Goal: Task Accomplishment & Management: Manage account settings

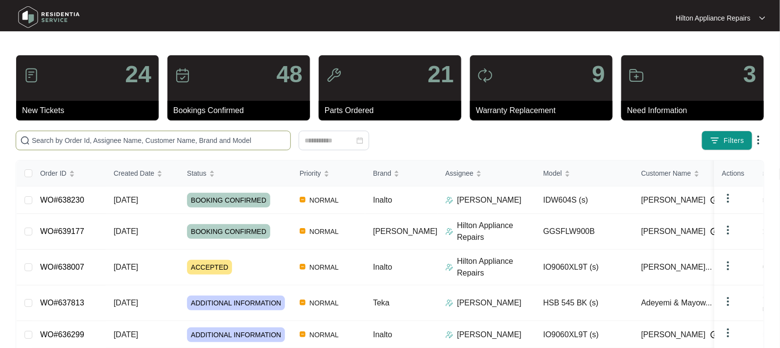
click at [55, 141] on input "text" at bounding box center [159, 140] width 255 height 11
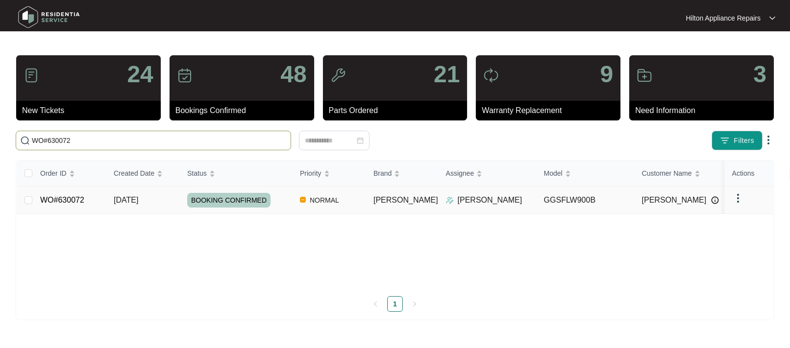
type input "WO#630072"
click at [124, 199] on span "[DATE]" at bounding box center [126, 200] width 24 height 8
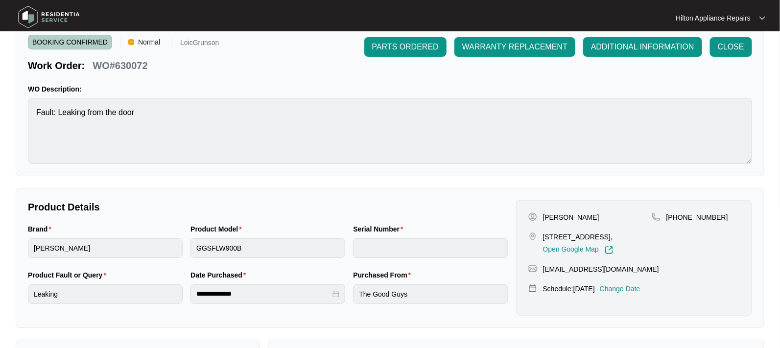
scroll to position [61, 0]
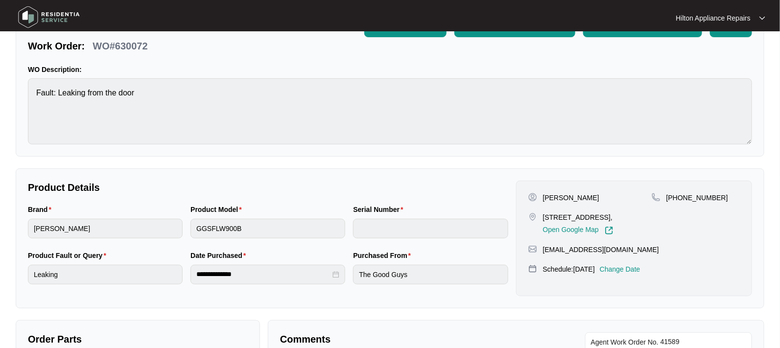
click at [631, 274] on p "Change Date" at bounding box center [620, 270] width 41 height 10
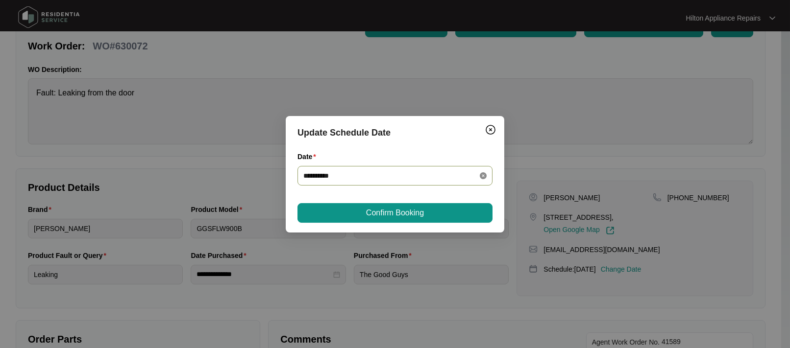
click at [483, 174] on icon "close-circle" at bounding box center [483, 175] width 7 height 7
click at [483, 175] on div at bounding box center [394, 175] width 183 height 11
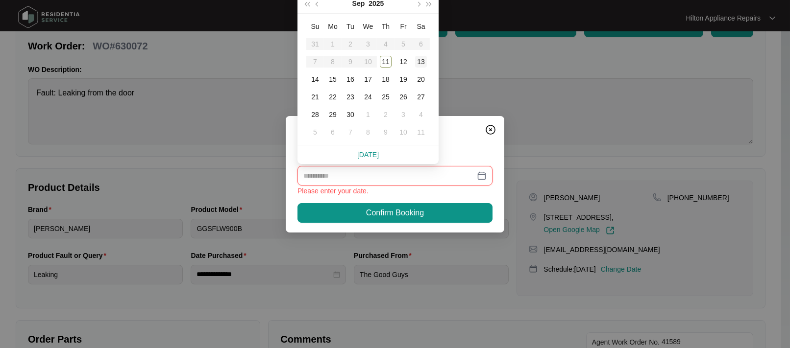
type input "**********"
click at [421, 61] on div "13" at bounding box center [421, 62] width 12 height 12
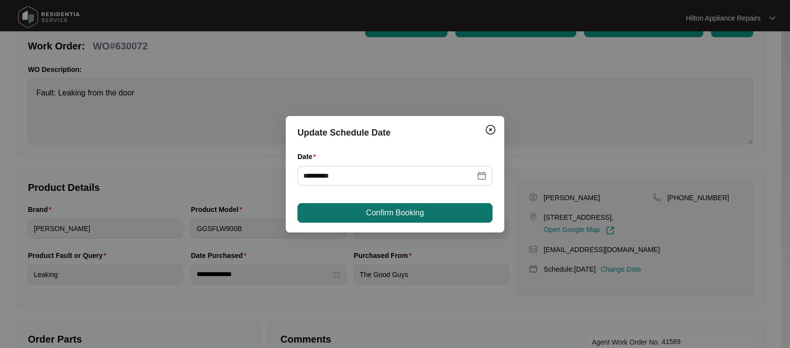
click at [381, 209] on span "Confirm Booking" at bounding box center [395, 213] width 58 height 12
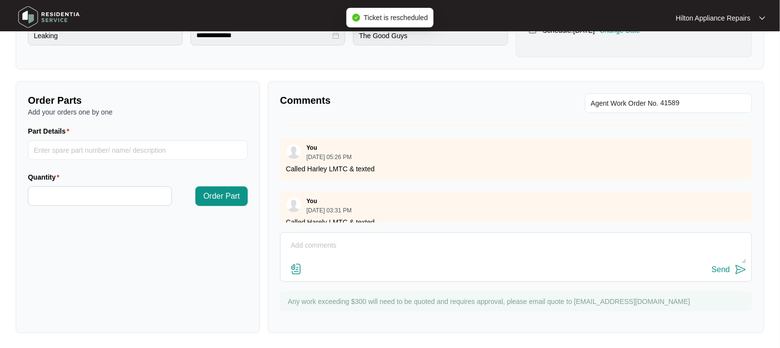
scroll to position [100, 0]
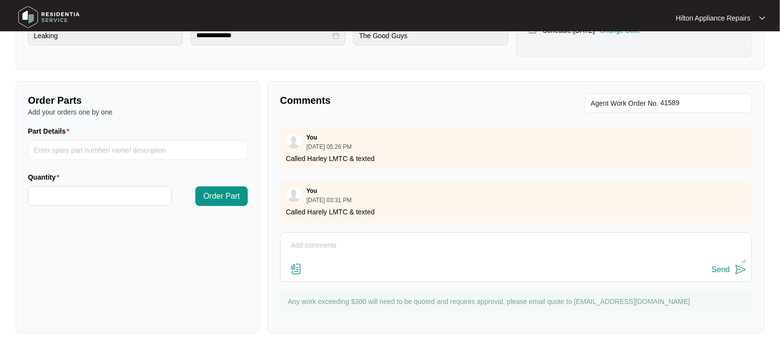
click at [296, 239] on textarea at bounding box center [516, 250] width 461 height 25
click at [648, 244] on textarea "Attendance was booked for 08/08, on the day customer didn't wat attendance as 7…" at bounding box center [516, 250] width 461 height 25
type textarea "Attendance was booked for 08/08, on the day customer didn't wat attendance as 7…"
click at [721, 267] on div "Send" at bounding box center [721, 270] width 18 height 9
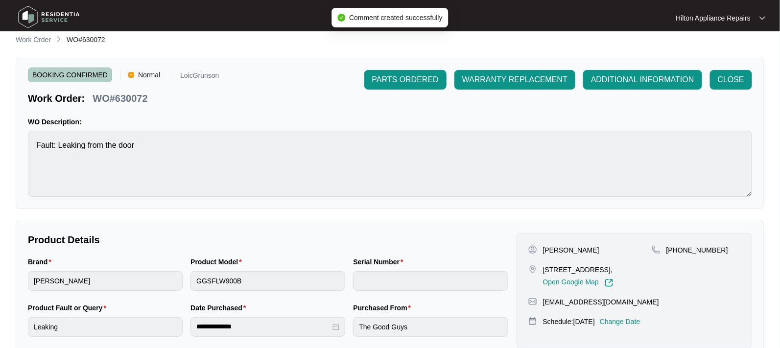
scroll to position [0, 0]
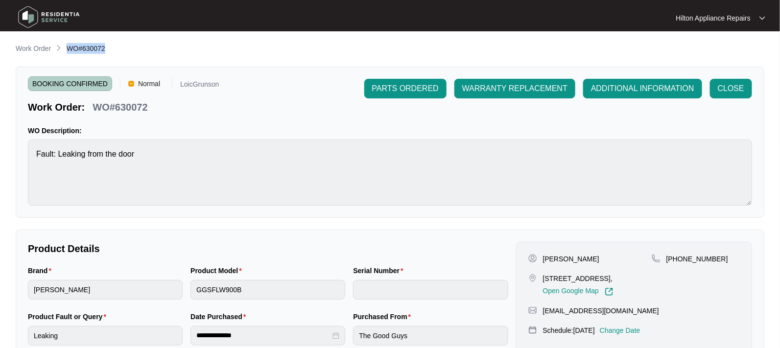
drag, startPoint x: 109, startPoint y: 49, endPoint x: 67, endPoint y: 46, distance: 42.2
click at [67, 46] on div "Work Order WO#630072" at bounding box center [390, 49] width 749 height 12
copy span "WO#630072"
click at [31, 49] on p "Work Order" at bounding box center [33, 49] width 35 height 10
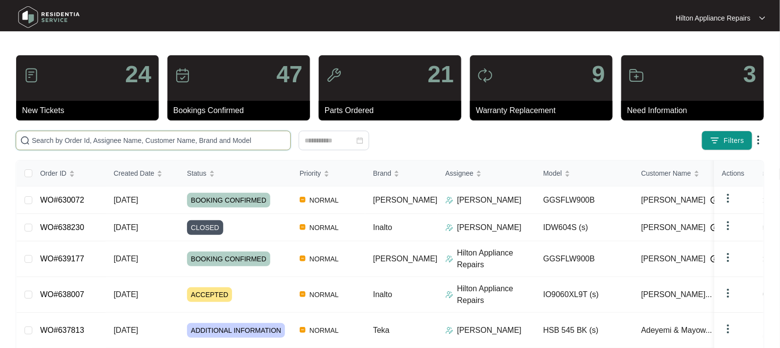
click at [55, 142] on input "text" at bounding box center [159, 140] width 255 height 11
paste input "WO#630072"
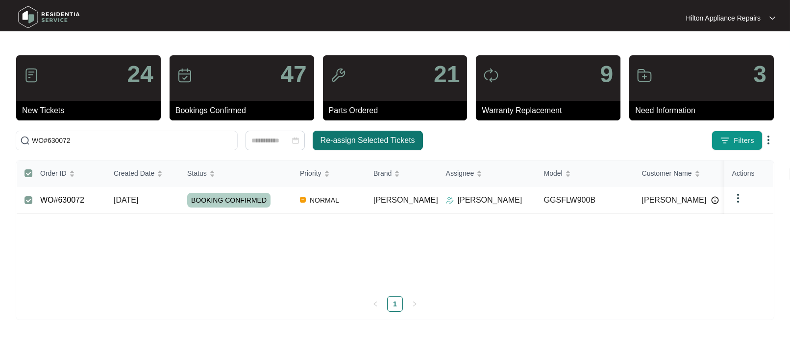
click at [329, 144] on span "Re-assign Selected Tickets" at bounding box center [367, 141] width 95 height 12
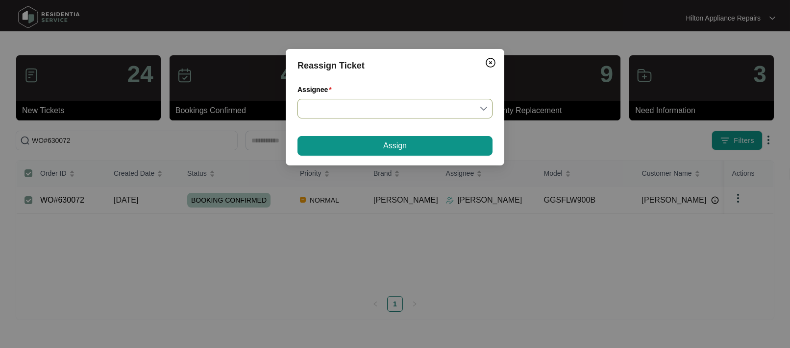
click at [482, 110] on input "Assignee" at bounding box center [394, 108] width 183 height 19
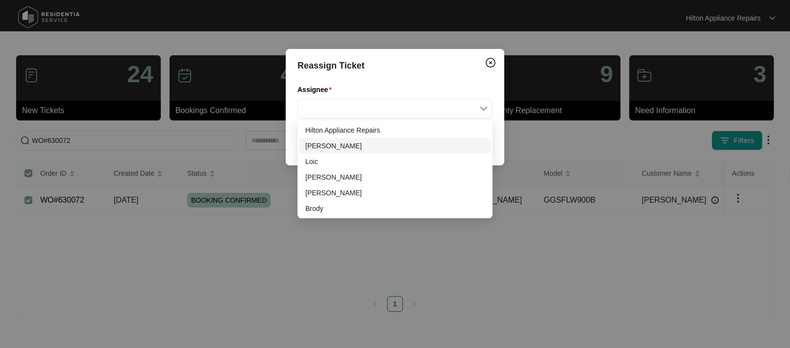
click at [324, 146] on div "[PERSON_NAME]" at bounding box center [394, 146] width 179 height 11
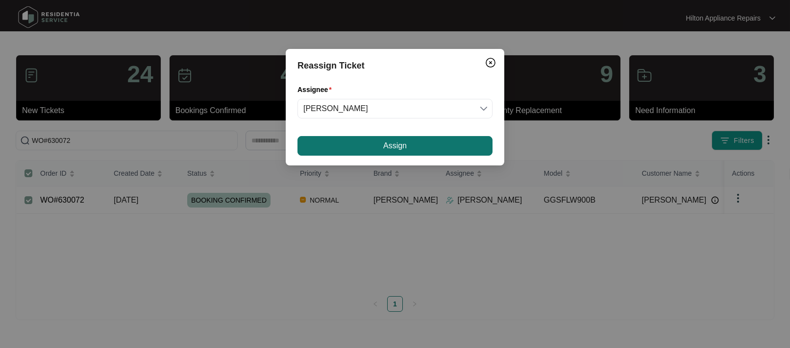
click at [375, 143] on button "Assign" at bounding box center [394, 146] width 195 height 20
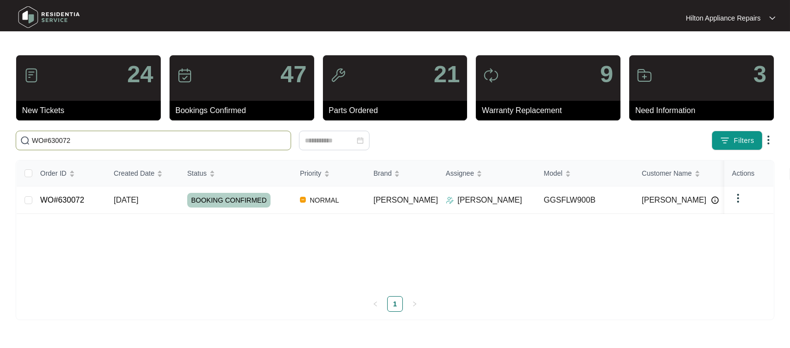
drag, startPoint x: 78, startPoint y: 140, endPoint x: -76, endPoint y: 145, distance: 154.4
click at [0, 145] on html "Hilton Appliance Repairs Hilton App... 24 New Tickets 47 Bookings Confirmed 21 …" at bounding box center [395, 174] width 790 height 348
paste input "639179"
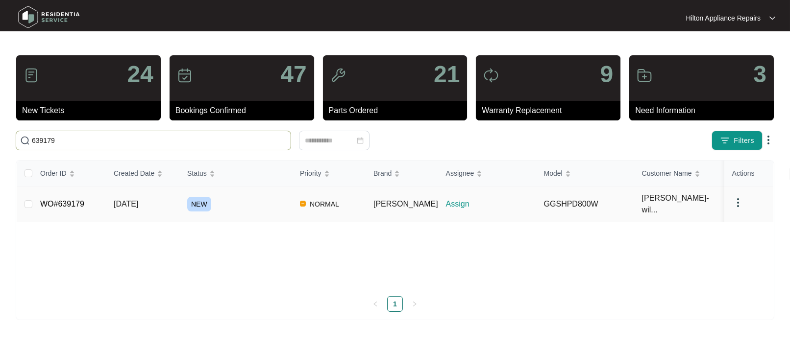
type input "639179"
click at [126, 200] on span "[DATE]" at bounding box center [126, 204] width 24 height 8
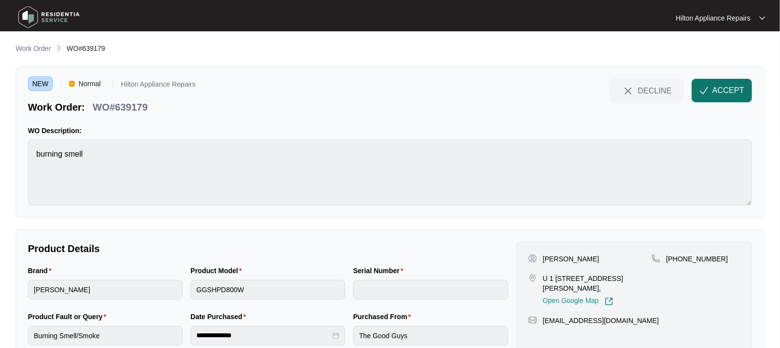
click at [724, 92] on span "ACCEPT" at bounding box center [729, 91] width 32 height 12
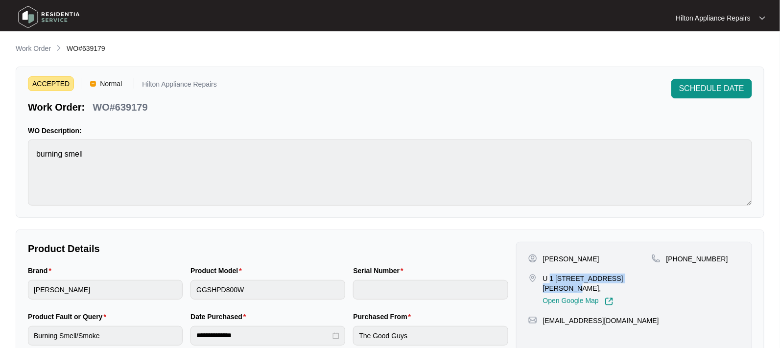
drag, startPoint x: 637, startPoint y: 280, endPoint x: 549, endPoint y: 277, distance: 87.8
click at [549, 277] on p "U 1 [STREET_ADDRESS][PERSON_NAME]," at bounding box center [597, 284] width 109 height 20
copy p "[STREET_ADDRESS][PERSON_NAME]"
drag, startPoint x: 597, startPoint y: 259, endPoint x: 553, endPoint y: 257, distance: 44.6
click at [553, 257] on div "[PERSON_NAME]" at bounding box center [590, 259] width 123 height 10
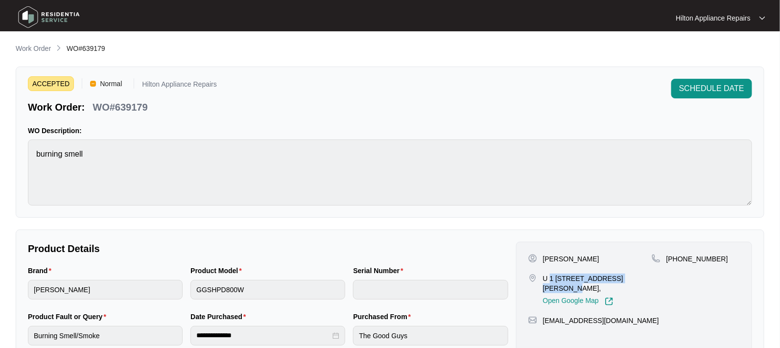
copy p "[PERSON_NAME]"
drag, startPoint x: 716, startPoint y: 258, endPoint x: 680, endPoint y: 254, distance: 36.9
click at [680, 254] on div "[PHONE_NUMBER]" at bounding box center [696, 259] width 88 height 10
copy p "439583494"
drag, startPoint x: 639, startPoint y: 320, endPoint x: 542, endPoint y: 316, distance: 96.6
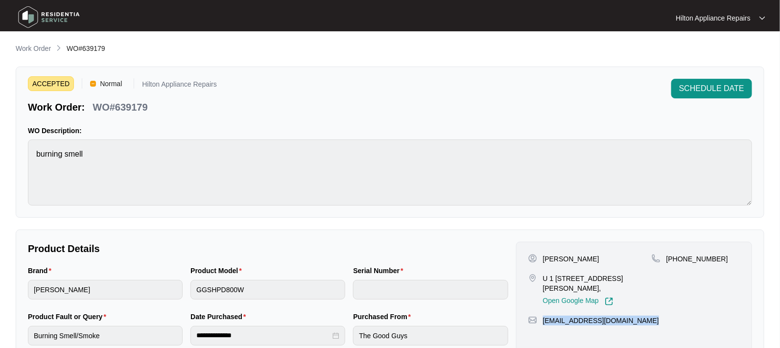
click at [542, 316] on div "[EMAIL_ADDRESS][DOMAIN_NAME]" at bounding box center [635, 321] width 212 height 10
copy p "[EMAIL_ADDRESS][DOMAIN_NAME]"
drag, startPoint x: 164, startPoint y: 101, endPoint x: 92, endPoint y: 107, distance: 72.3
click at [92, 107] on div "Work Order: WO#639179" at bounding box center [122, 105] width 189 height 17
copy p "WO#639179"
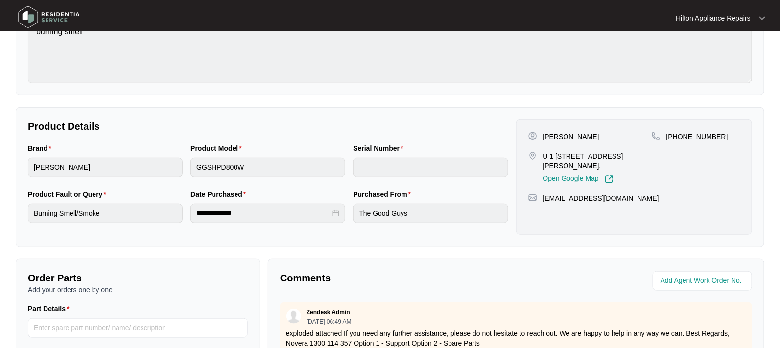
scroll to position [184, 0]
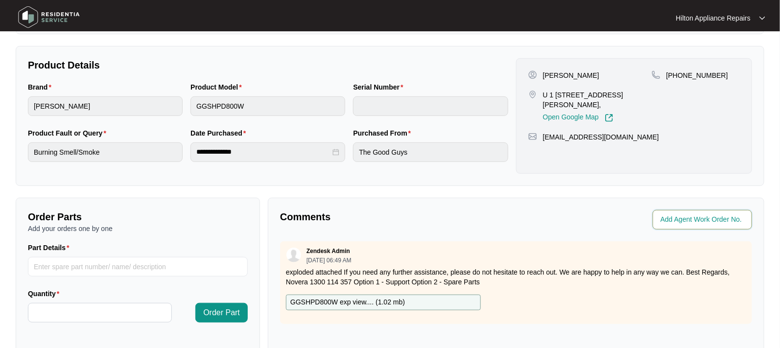
click at [683, 220] on input "string" at bounding box center [704, 220] width 86 height 12
type input "42131"
click at [515, 214] on div "Comments" at bounding box center [396, 220] width 240 height 20
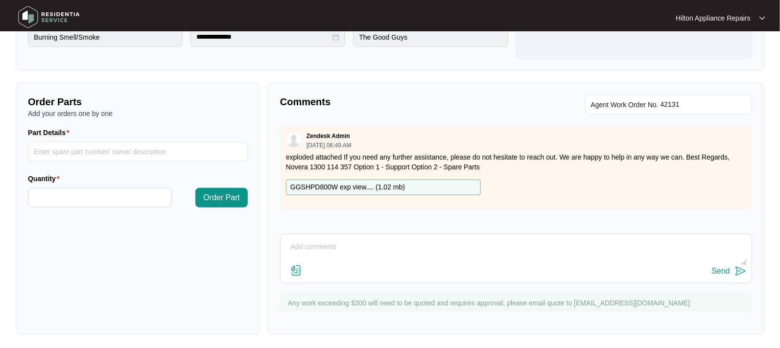
scroll to position [300, 0]
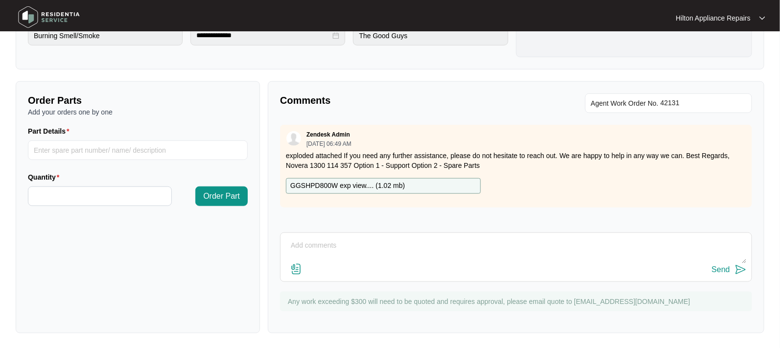
click at [314, 250] on textarea at bounding box center [516, 250] width 461 height 25
paste textarea "Called [PERSON_NAME] LMTC & texted"
type textarea "Called [PERSON_NAME] LMTC & texted"
click at [719, 267] on div "Send" at bounding box center [721, 270] width 18 height 9
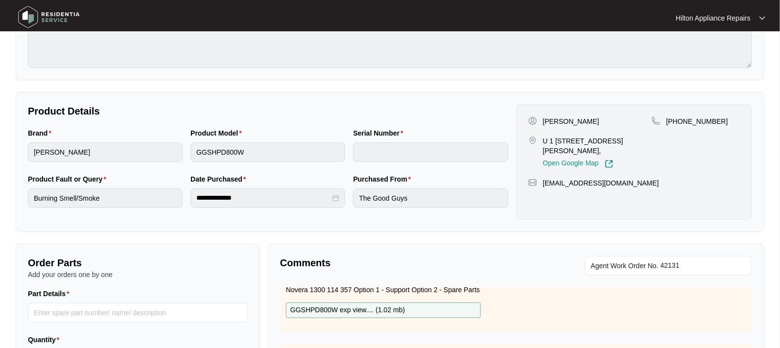
scroll to position [184, 0]
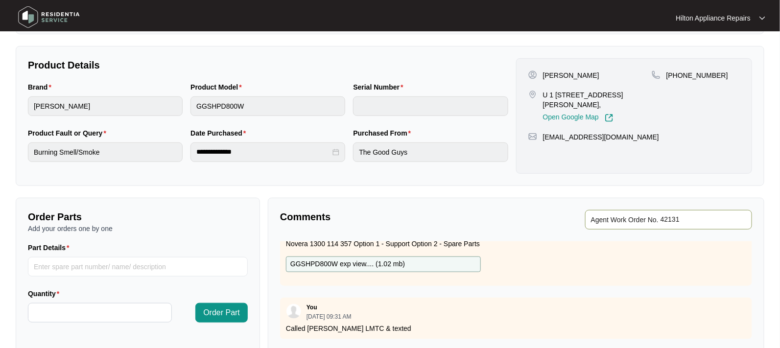
drag, startPoint x: 694, startPoint y: 219, endPoint x: 668, endPoint y: 217, distance: 25.5
click at [668, 217] on input "string" at bounding box center [704, 220] width 86 height 12
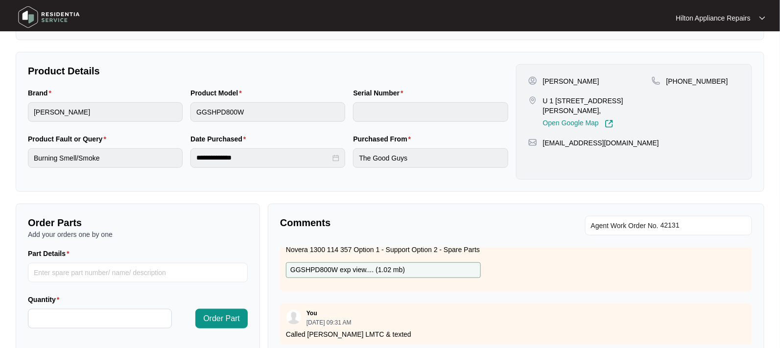
scroll to position [0, 0]
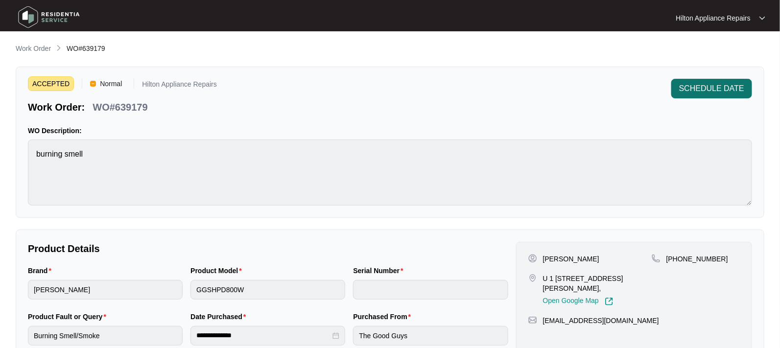
click at [723, 81] on button "SCHEDULE DATE" at bounding box center [712, 89] width 81 height 20
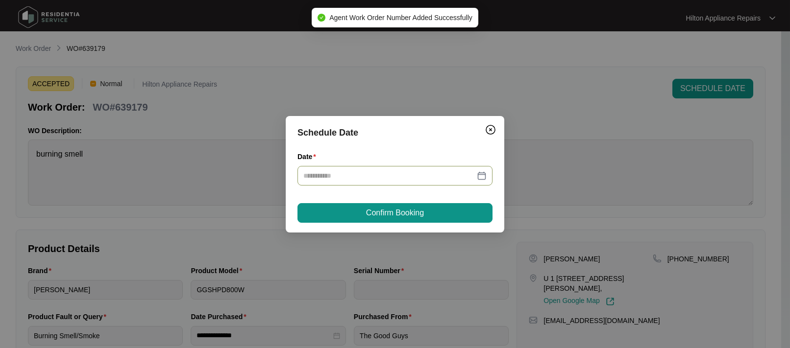
click at [483, 173] on div at bounding box center [394, 175] width 183 height 11
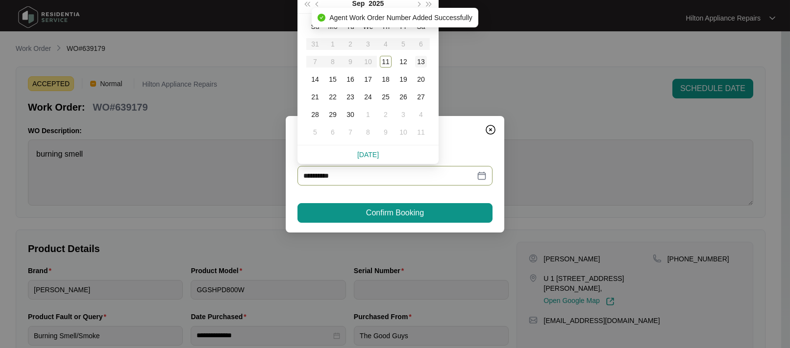
type input "**********"
click at [401, 60] on div "12" at bounding box center [403, 62] width 12 height 12
type input "**********"
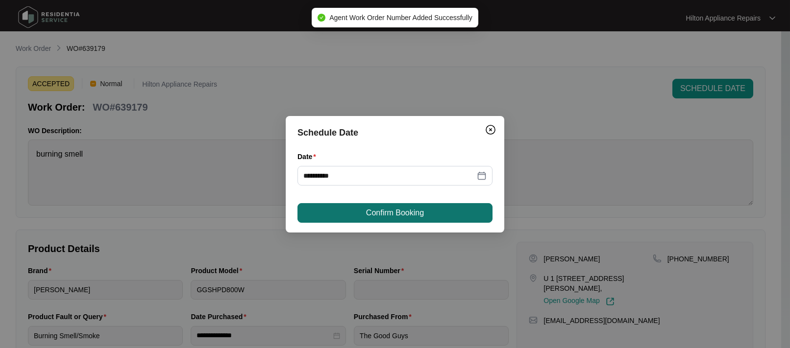
click at [379, 217] on span "Confirm Booking" at bounding box center [395, 213] width 58 height 12
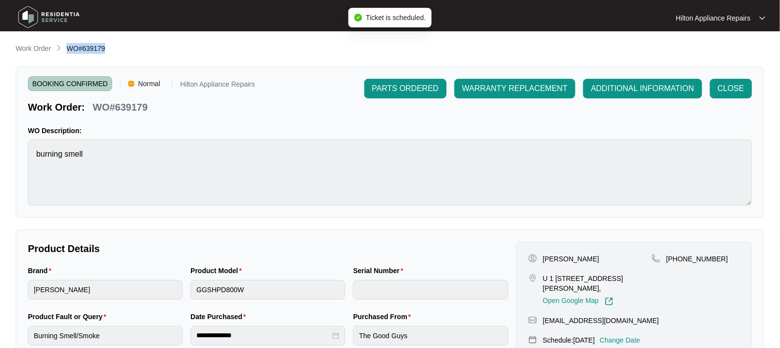
drag, startPoint x: 108, startPoint y: 50, endPoint x: 64, endPoint y: 50, distance: 44.1
click at [64, 50] on div "Work Order WO#639179" at bounding box center [390, 49] width 749 height 12
copy span "WO#639179"
click at [32, 49] on p "Work Order" at bounding box center [33, 49] width 35 height 10
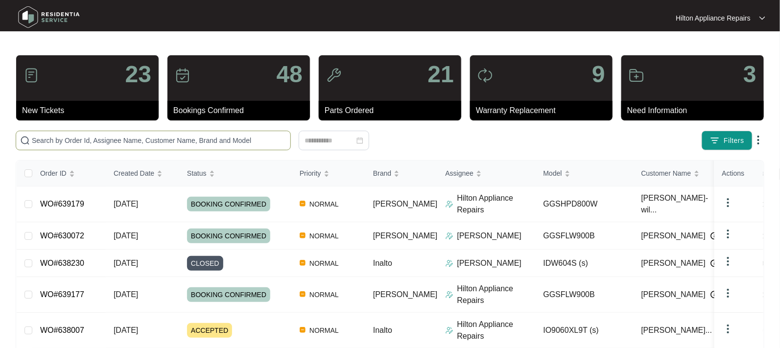
click at [77, 133] on span at bounding box center [153, 141] width 275 height 20
paste input "WO#639179"
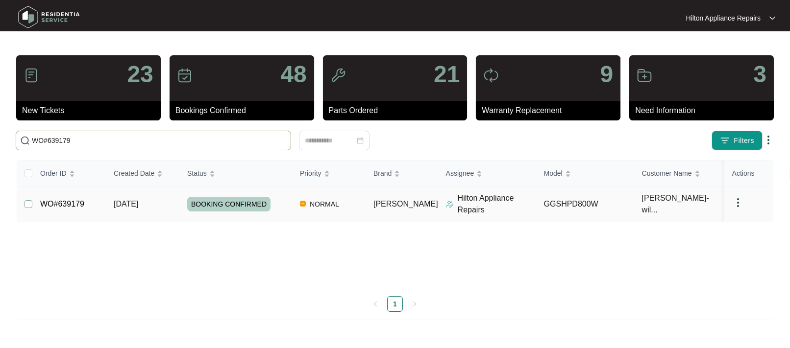
type input "WO#639179"
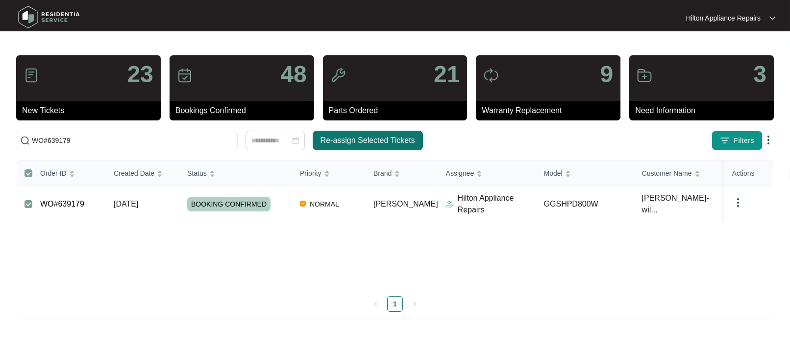
click at [370, 137] on span "Re-assign Selected Tickets" at bounding box center [367, 141] width 95 height 12
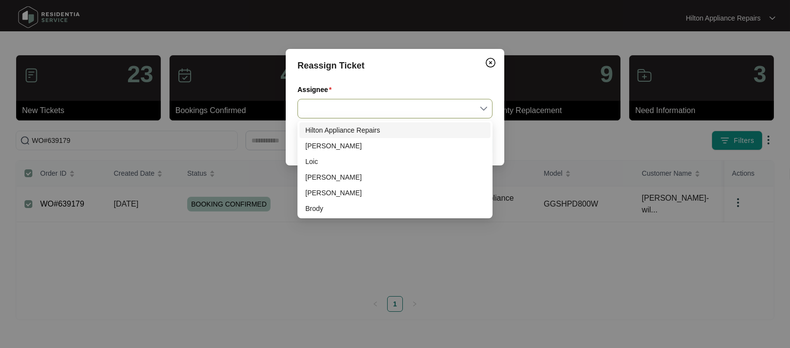
click at [483, 109] on input "Assignee" at bounding box center [394, 108] width 183 height 19
click at [317, 146] on div "[PERSON_NAME]" at bounding box center [394, 146] width 179 height 11
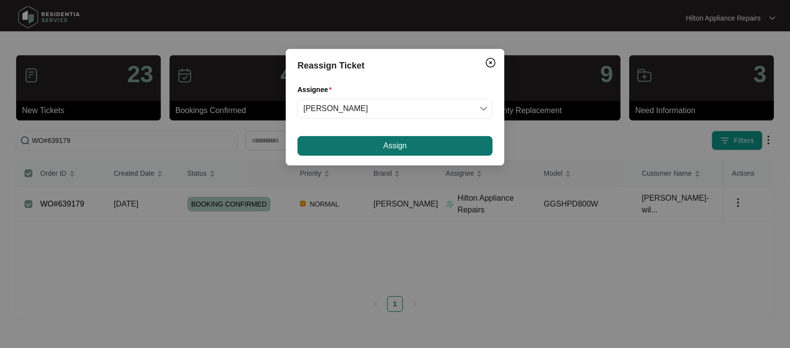
click at [377, 146] on button "Assign" at bounding box center [394, 146] width 195 height 20
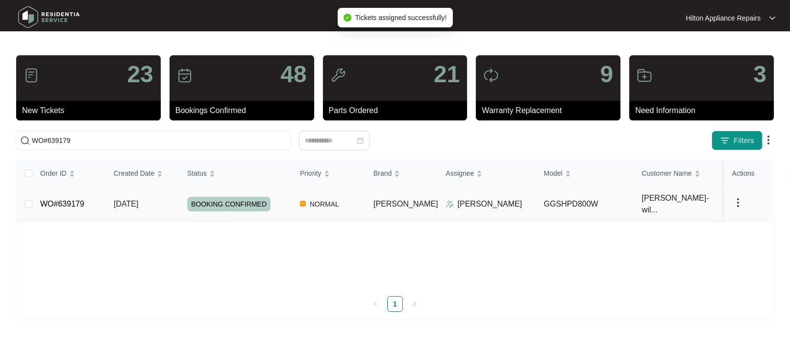
click at [138, 201] on span "[DATE]" at bounding box center [126, 204] width 24 height 8
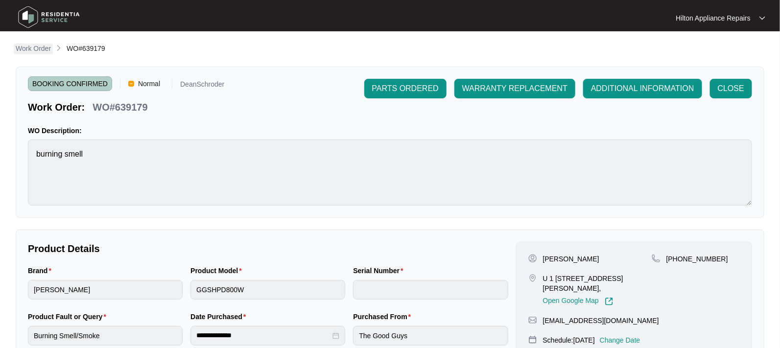
click at [34, 51] on p "Work Order" at bounding box center [33, 49] width 35 height 10
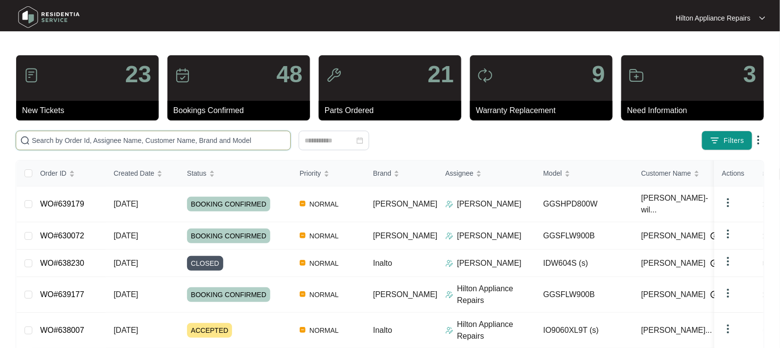
click at [56, 144] on input "text" at bounding box center [159, 140] width 255 height 11
paste input "639228"
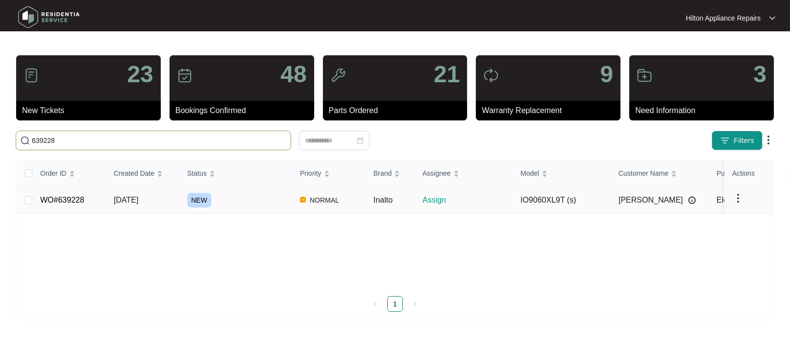
type input "639228"
click at [127, 202] on span "[DATE]" at bounding box center [126, 200] width 24 height 8
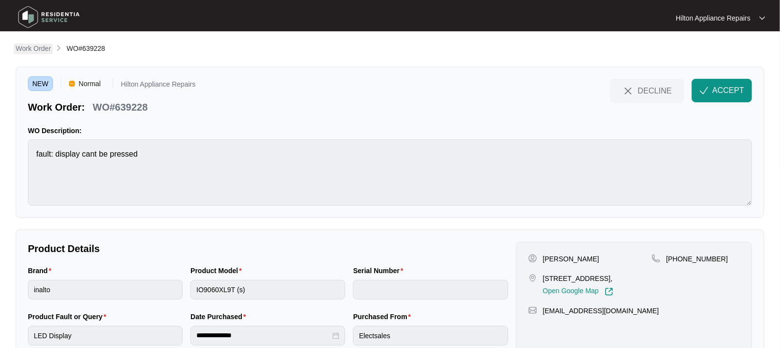
click at [33, 48] on p "Work Order" at bounding box center [33, 49] width 35 height 10
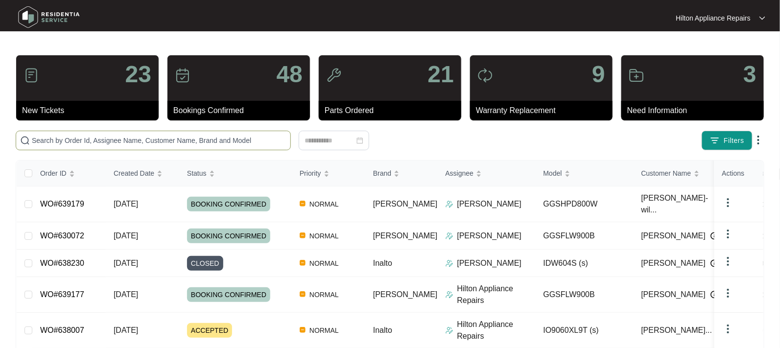
click at [56, 138] on input "text" at bounding box center [159, 140] width 255 height 11
paste input "WO#638125"
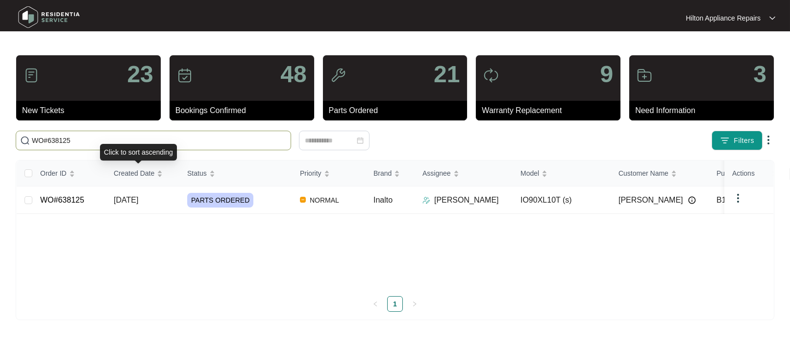
type input "WO#638125"
click at [130, 198] on span "[DATE]" at bounding box center [126, 200] width 24 height 8
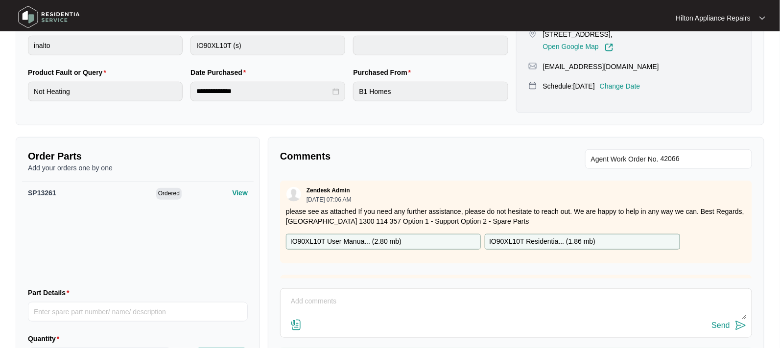
scroll to position [303, 0]
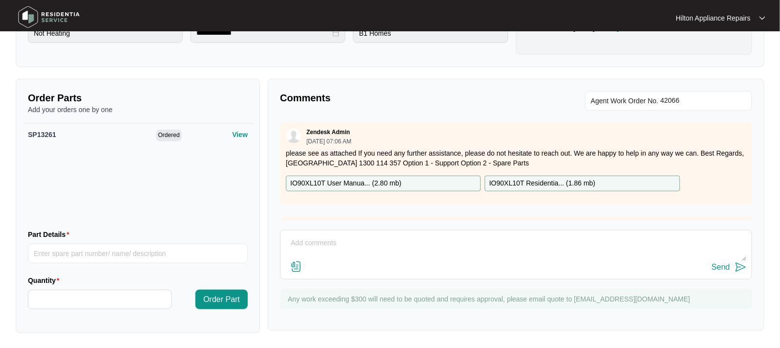
click at [312, 250] on textarea at bounding box center [516, 248] width 461 height 25
paste textarea "Customer called, advised they are going away sometimes next week and will be ba…"
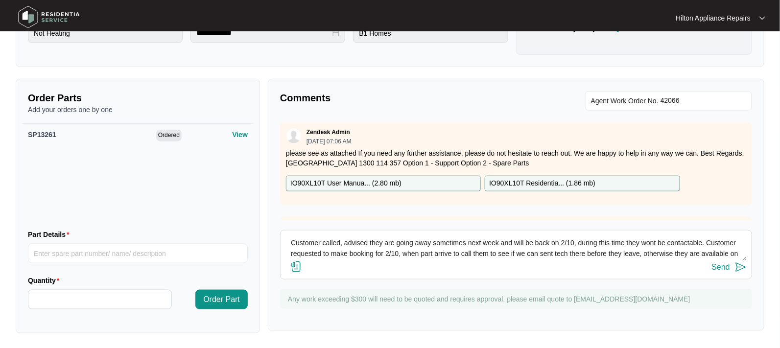
scroll to position [7, 0]
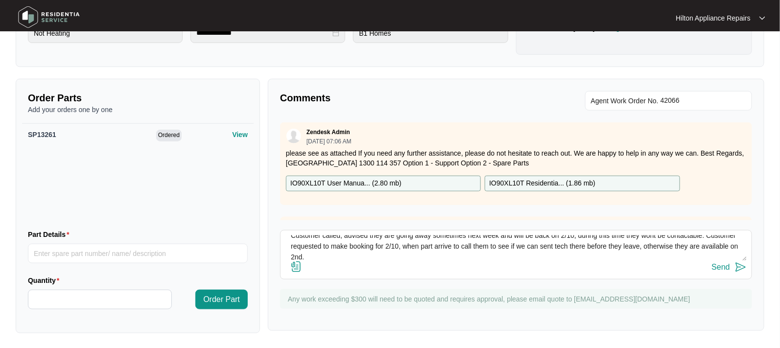
type textarea "Customer called, advised they are going away sometimes next week and will be ba…"
click at [722, 265] on div "Send" at bounding box center [721, 267] width 18 height 9
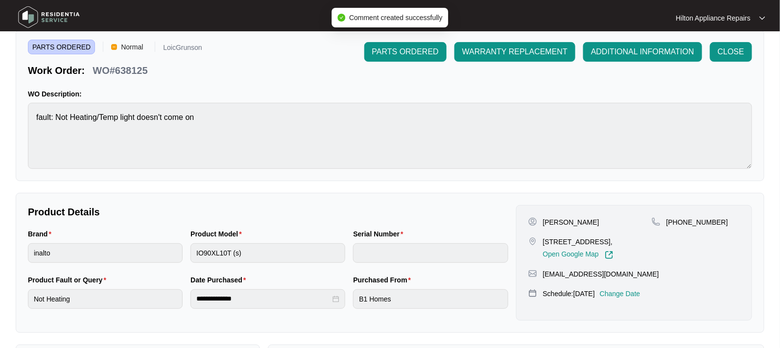
scroll to position [122, 0]
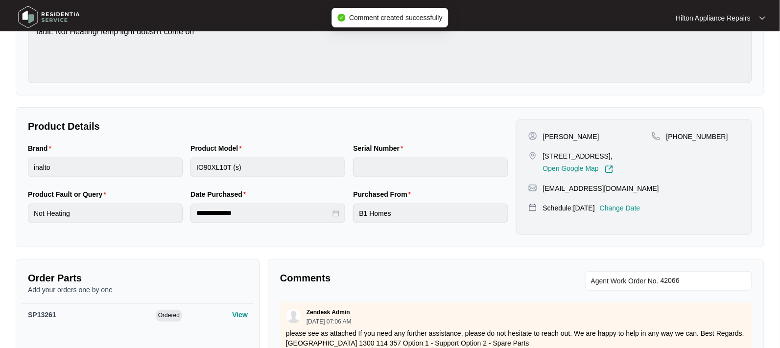
click at [638, 203] on p "Change Date" at bounding box center [620, 208] width 41 height 10
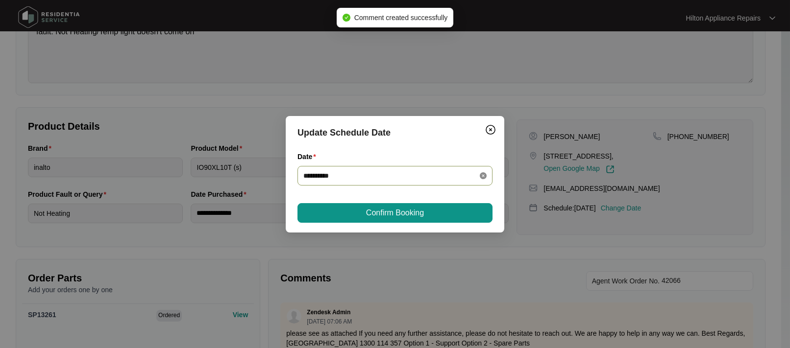
click at [482, 177] on icon "close-circle" at bounding box center [483, 175] width 7 height 7
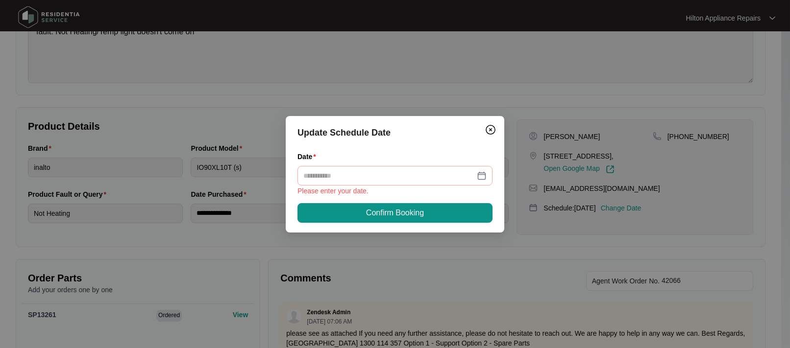
click at [483, 174] on div at bounding box center [394, 175] width 183 height 11
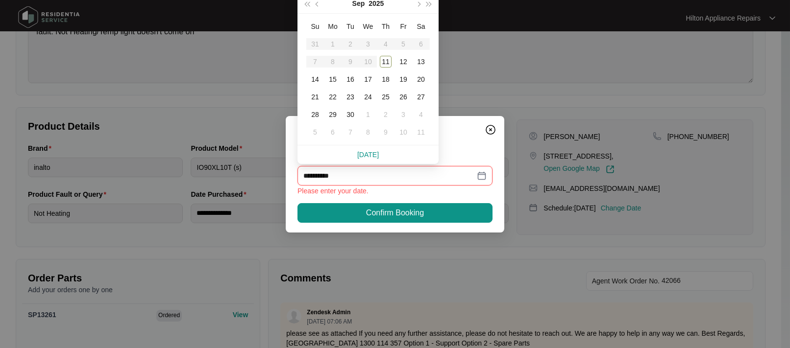
type input "**********"
click at [417, 4] on span "button" at bounding box center [417, 3] width 5 height 5
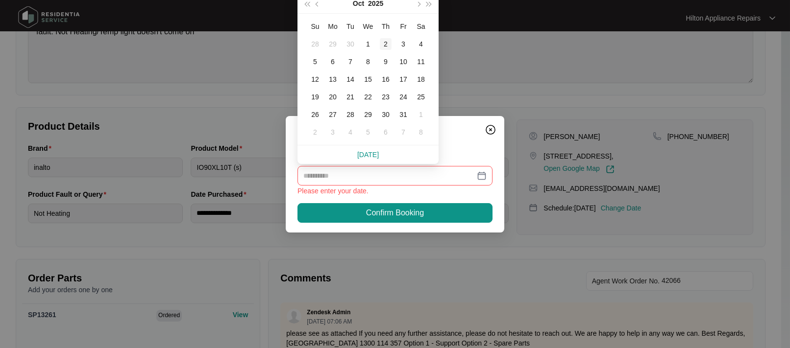
click at [387, 43] on div "2" at bounding box center [386, 44] width 12 height 12
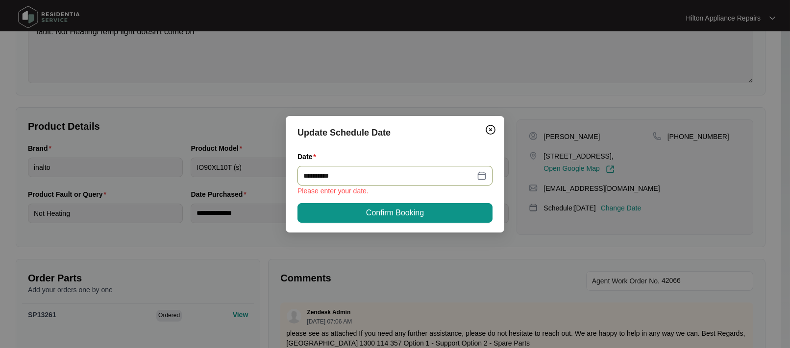
type input "**********"
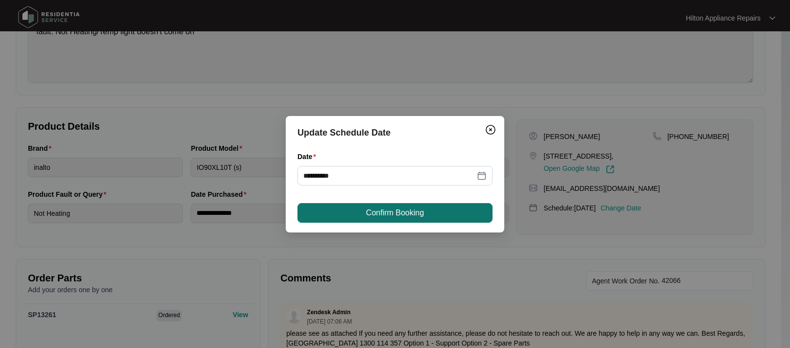
click at [376, 211] on span "Confirm Booking" at bounding box center [395, 213] width 58 height 12
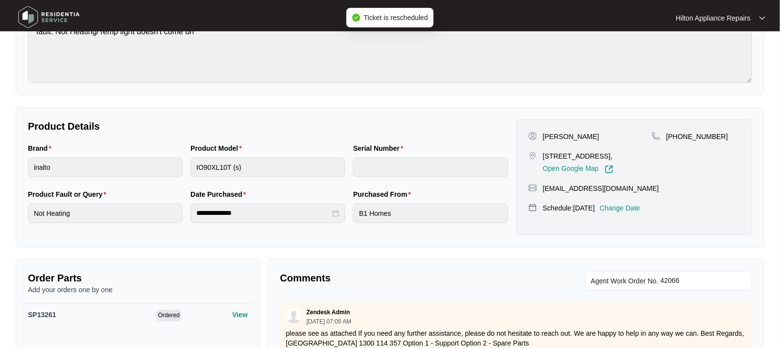
scroll to position [0, 0]
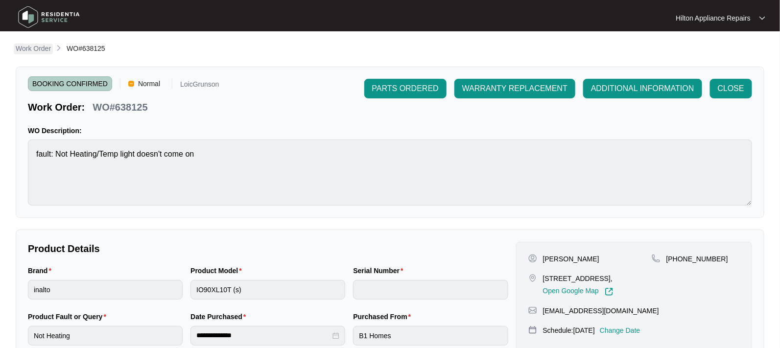
click at [26, 50] on p "Work Order" at bounding box center [33, 49] width 35 height 10
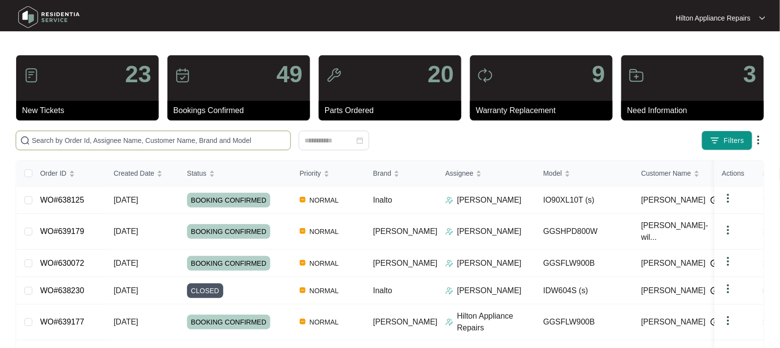
click at [38, 131] on span at bounding box center [153, 141] width 275 height 20
click at [66, 143] on input "text" at bounding box center [159, 140] width 255 height 11
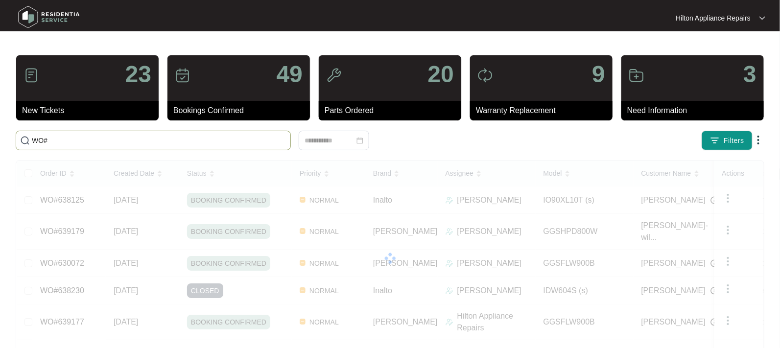
paste input "639228"
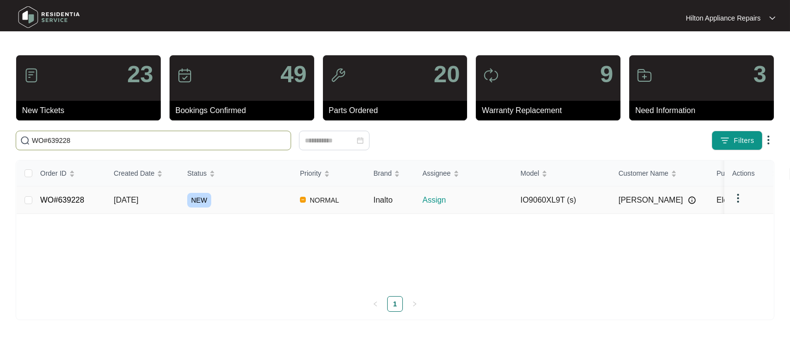
type input "WO#639228"
click at [135, 203] on span "[DATE]" at bounding box center [126, 200] width 24 height 8
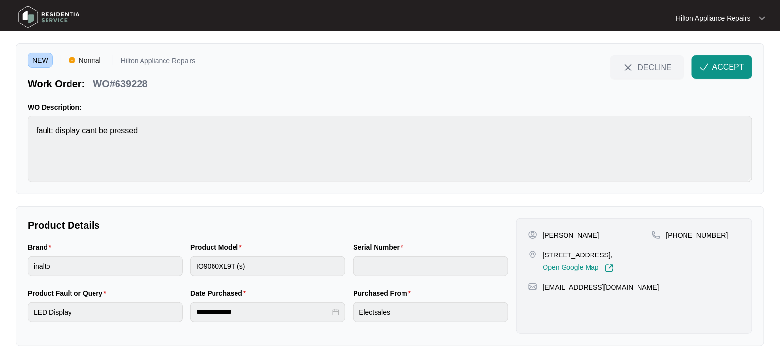
scroll to position [37, 0]
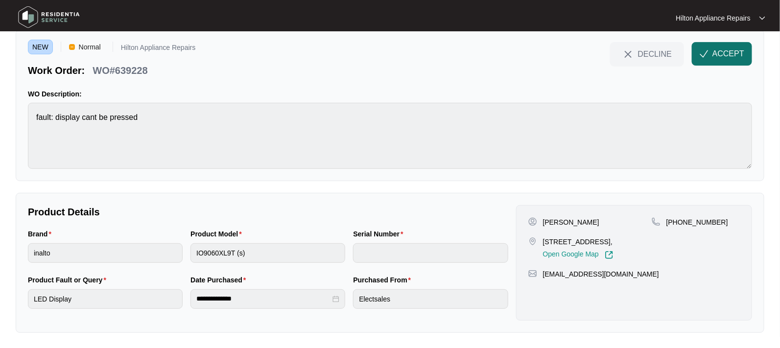
click at [731, 55] on span "ACCEPT" at bounding box center [729, 54] width 32 height 12
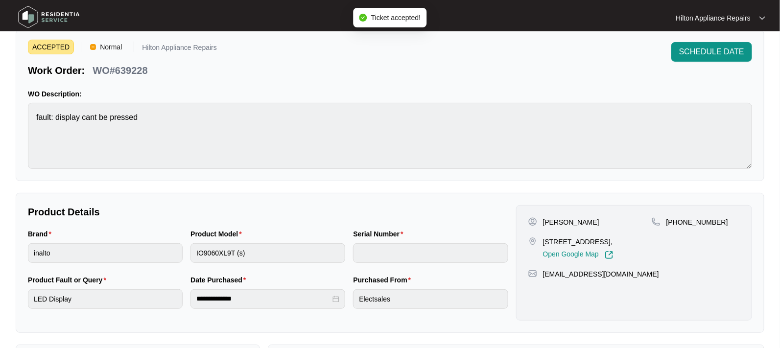
drag, startPoint x: 626, startPoint y: 240, endPoint x: 613, endPoint y: 242, distance: 13.0
click at [611, 242] on p "[STREET_ADDRESS]," at bounding box center [578, 242] width 71 height 10
drag, startPoint x: 629, startPoint y: 241, endPoint x: 544, endPoint y: 238, distance: 84.8
click at [544, 238] on p "[STREET_ADDRESS]," at bounding box center [578, 242] width 71 height 10
copy p "22 Halifax Vista [GEOGRAPHIC_DATA]"
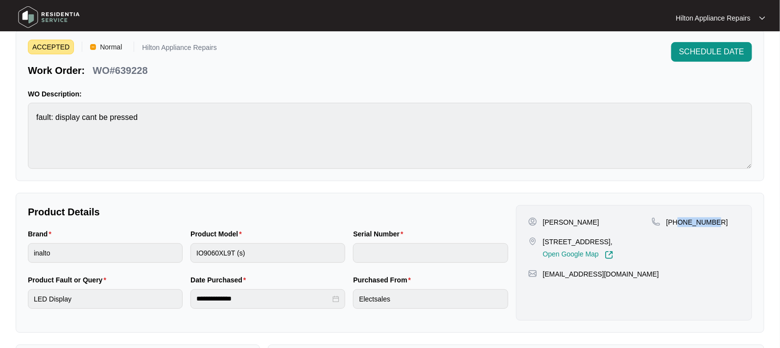
drag, startPoint x: 707, startPoint y: 221, endPoint x: 677, endPoint y: 222, distance: 30.4
click at [677, 222] on div "[PHONE_NUMBER]" at bounding box center [696, 223] width 88 height 10
copy p "472555886"
drag, startPoint x: 626, startPoint y: 284, endPoint x: 541, endPoint y: 283, distance: 84.3
click at [541, 279] on div "[EMAIL_ADDRESS][DOMAIN_NAME]" at bounding box center [635, 274] width 212 height 10
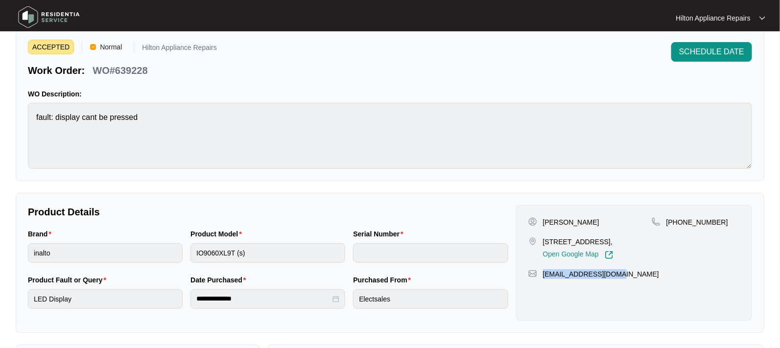
copy p "[EMAIL_ADDRESS][DOMAIN_NAME]"
click at [179, 244] on div "Brand inalto Product Model IO9060XL9T (s) Serial Number" at bounding box center [268, 252] width 488 height 46
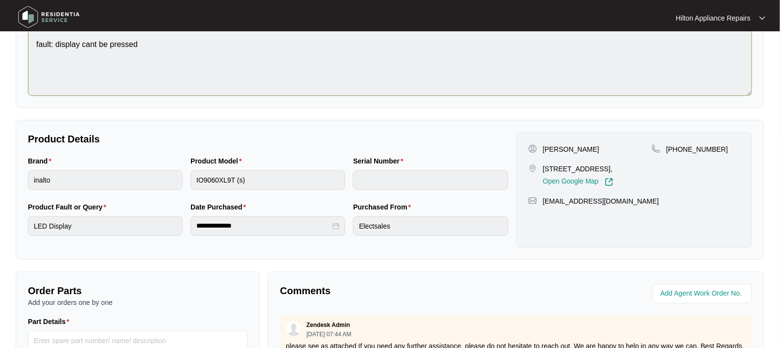
scroll to position [0, 0]
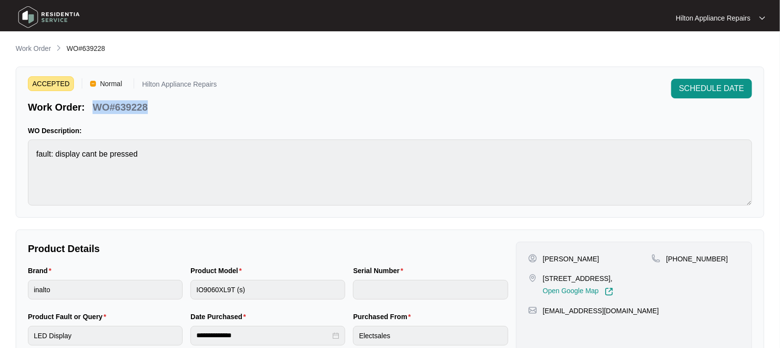
drag, startPoint x: 136, startPoint y: 107, endPoint x: 95, endPoint y: 100, distance: 42.2
click at [95, 100] on div "Work Order: WO#639228" at bounding box center [122, 105] width 189 height 17
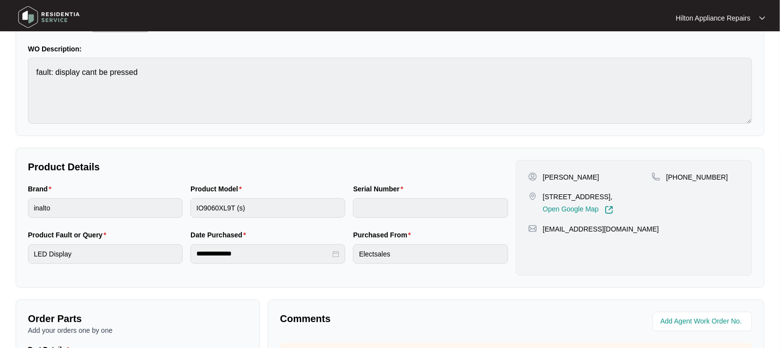
scroll to position [184, 0]
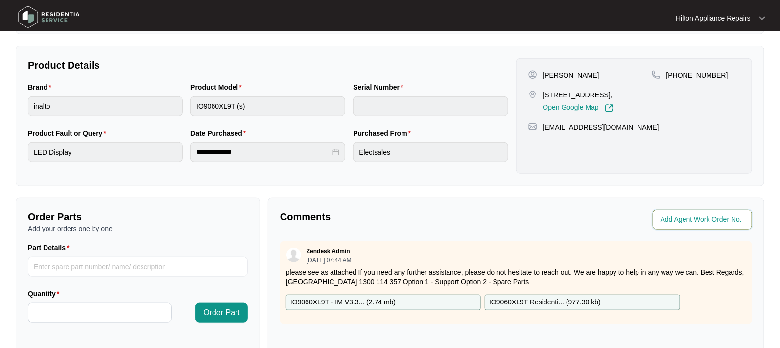
click at [700, 218] on input "string" at bounding box center [704, 220] width 86 height 12
type input "42136"
click at [505, 232] on div "Comments Agent Work Order No. Zendesk Admin [DATE] 07:44 AM please see as attac…" at bounding box center [516, 324] width 497 height 252
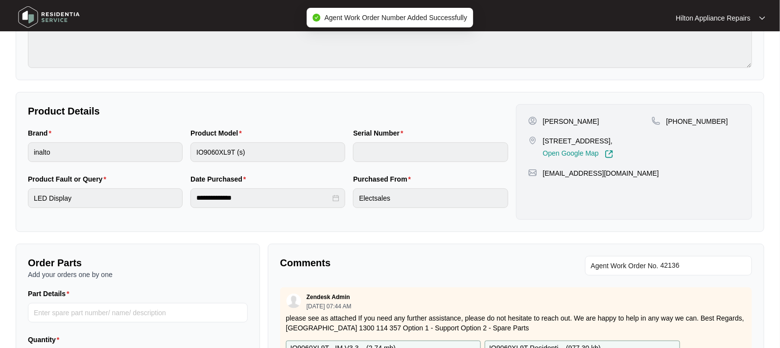
scroll to position [0, 0]
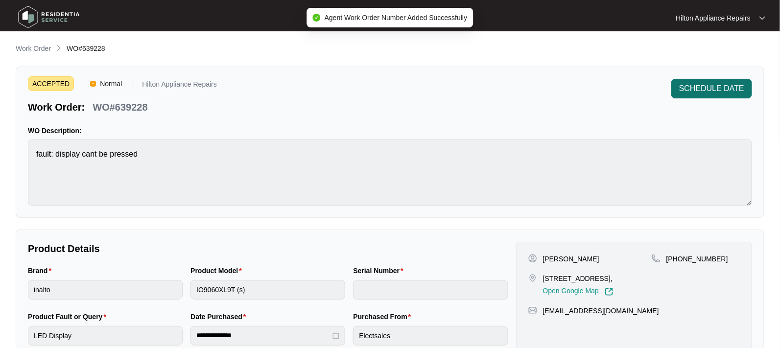
click at [694, 92] on span "SCHEDULE DATE" at bounding box center [712, 89] width 65 height 12
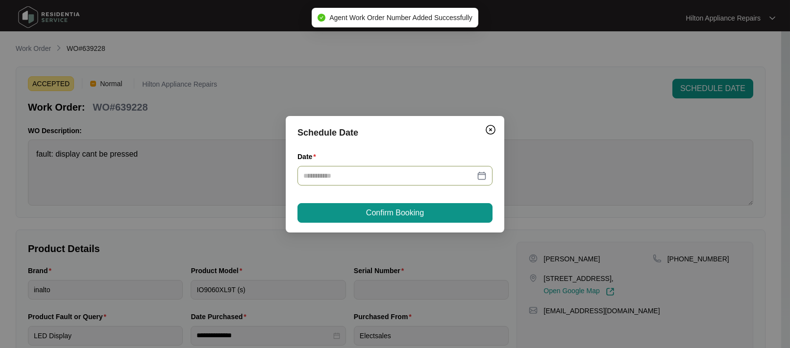
click at [484, 170] on div at bounding box center [394, 175] width 183 height 11
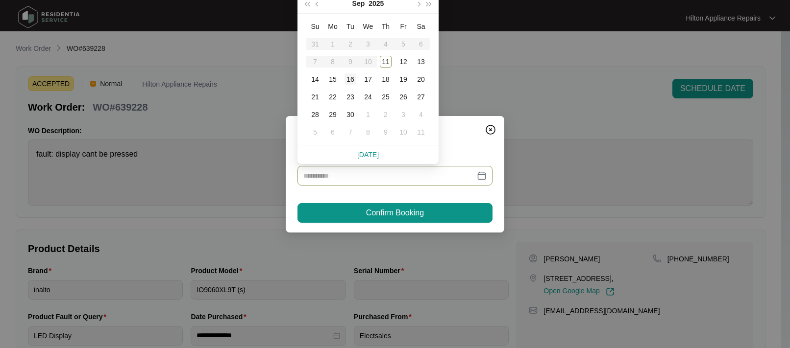
click at [354, 78] on div "16" at bounding box center [350, 79] width 12 height 12
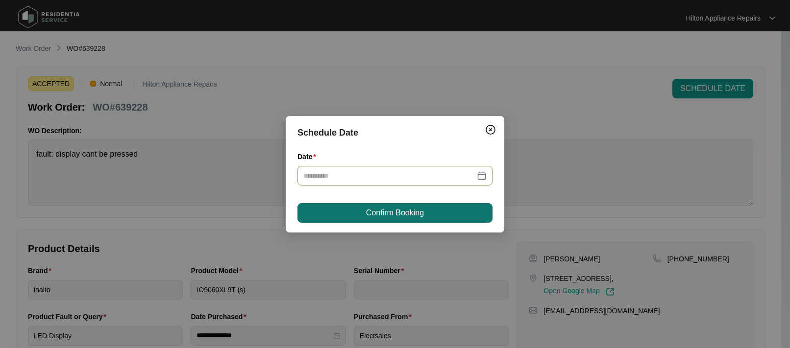
type input "**********"
click at [387, 207] on span "Confirm Booking" at bounding box center [395, 213] width 58 height 12
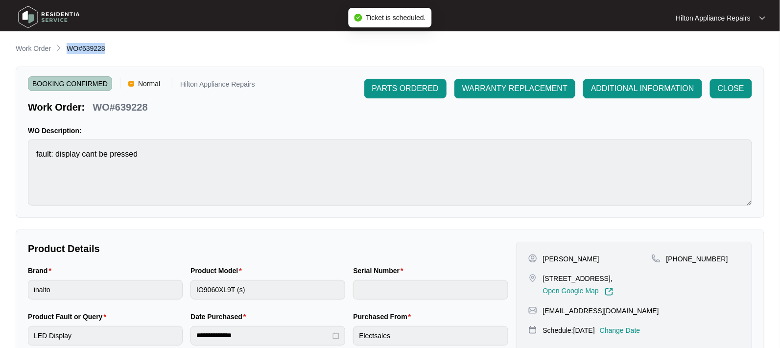
drag, startPoint x: 109, startPoint y: 51, endPoint x: 67, endPoint y: 48, distance: 42.3
click at [67, 48] on div "Work Order WO#639228" at bounding box center [390, 49] width 749 height 12
click at [31, 47] on p "Work Order" at bounding box center [33, 49] width 35 height 10
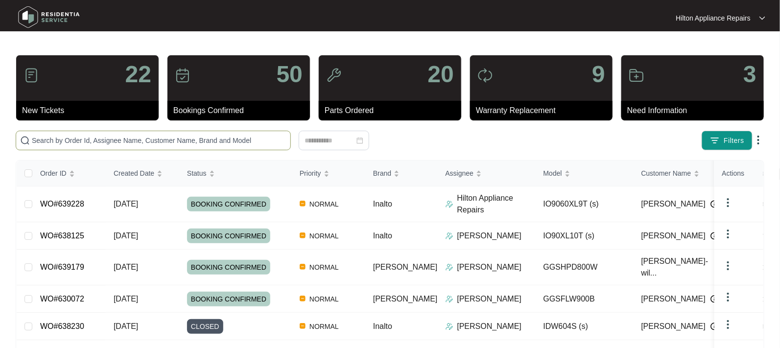
click at [42, 137] on input "text" at bounding box center [159, 140] width 255 height 11
paste input "WO#639228"
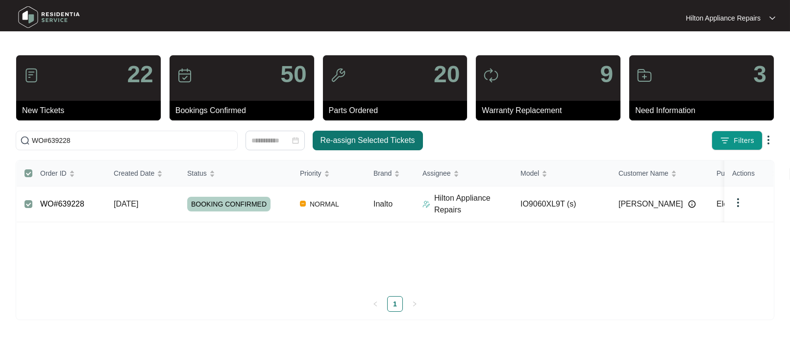
click at [371, 136] on span "Re-assign Selected Tickets" at bounding box center [367, 141] width 95 height 12
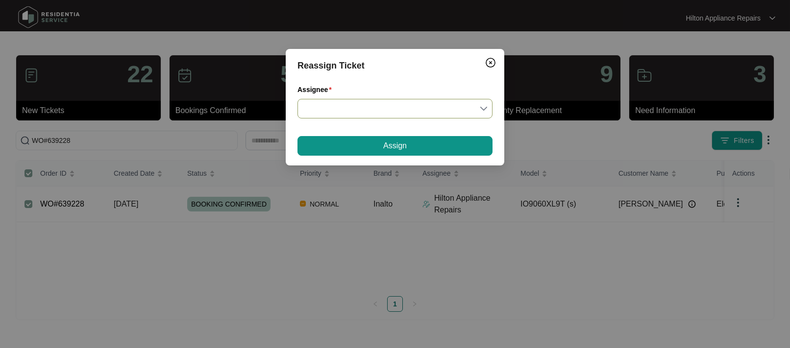
click at [485, 108] on input "Assignee" at bounding box center [394, 108] width 183 height 19
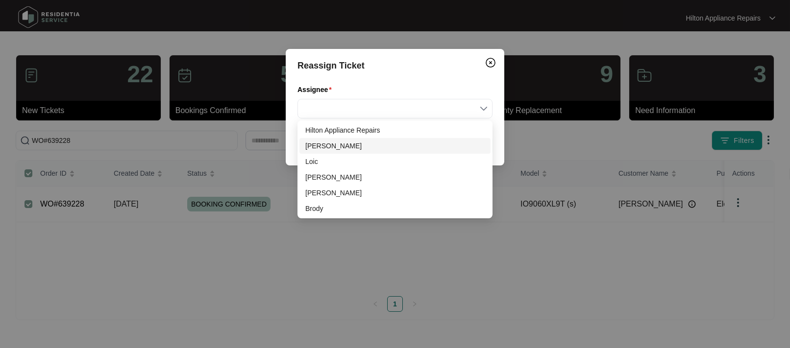
click at [316, 146] on div "[PERSON_NAME]" at bounding box center [394, 146] width 179 height 11
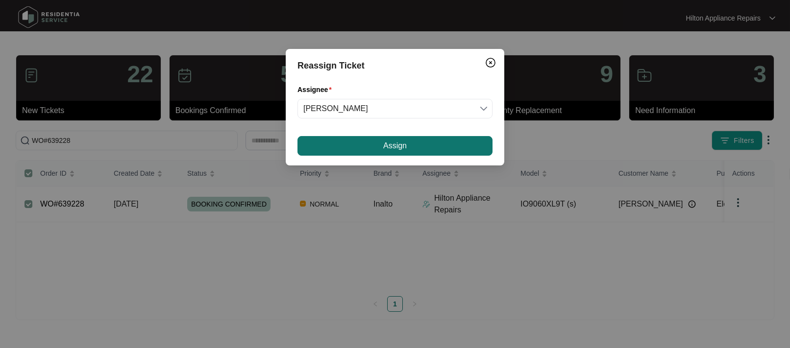
click at [366, 141] on button "Assign" at bounding box center [394, 146] width 195 height 20
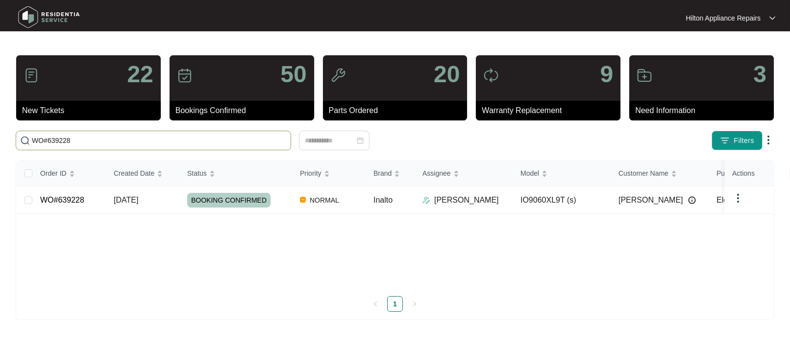
drag, startPoint x: 95, startPoint y: 142, endPoint x: -78, endPoint y: 135, distance: 173.6
click at [0, 135] on html "Hilton Appliance Repairs Hilton App... 22 New Tickets 50 Bookings Confirmed 20 …" at bounding box center [395, 174] width 790 height 348
paste input "8695"
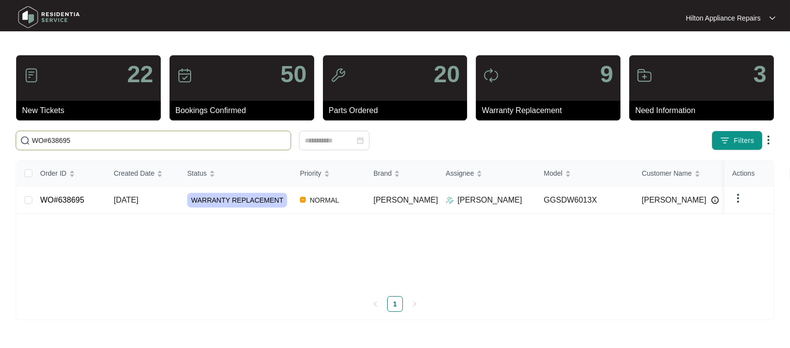
type input "WO#638695"
click at [121, 198] on span "[DATE]" at bounding box center [126, 200] width 24 height 8
